Goal: Information Seeking & Learning: Learn about a topic

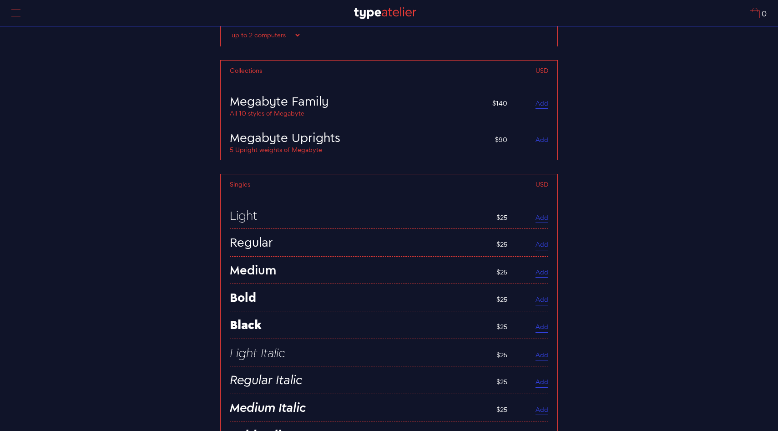
scroll to position [2817, 0]
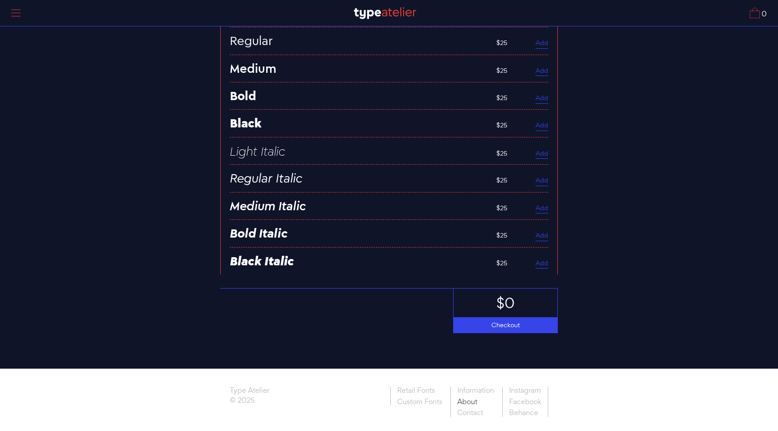
click at [465, 397] on link "About" at bounding box center [476, 401] width 50 height 11
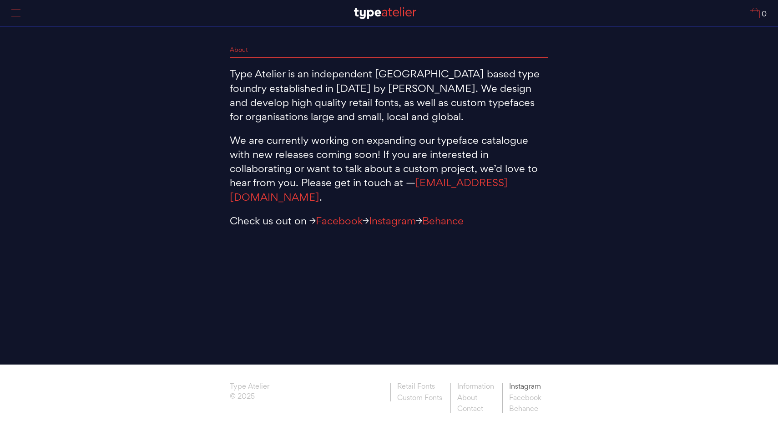
click at [517, 388] on link "Instagram" at bounding box center [525, 388] width 46 height 10
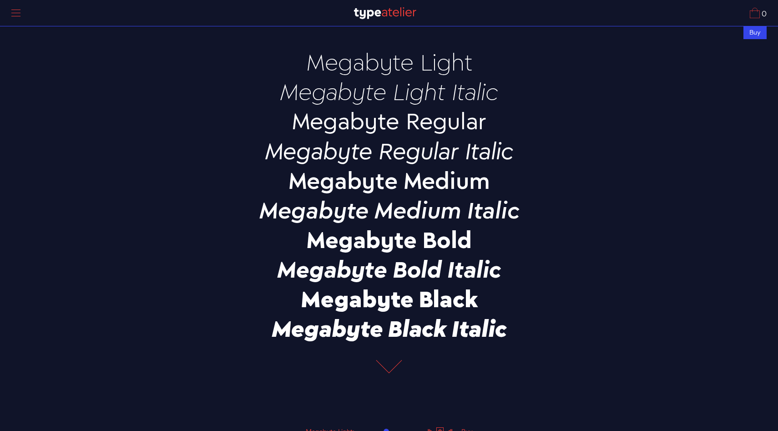
drag, startPoint x: 477, startPoint y: 68, endPoint x: 309, endPoint y: 64, distance: 168.4
click at [309, 64] on p "Megabyte Light" at bounding box center [389, 61] width 319 height 25
copy p "Megabyte Light"
